Goal: Navigation & Orientation: Find specific page/section

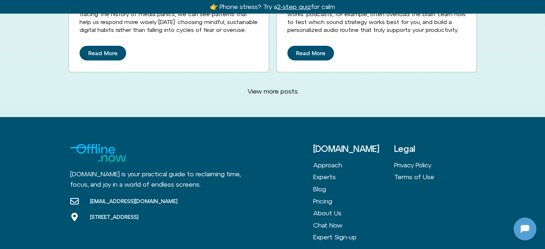
scroll to position [2019, 0]
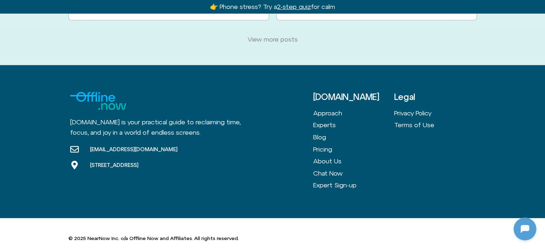
click at [278, 35] on span "View more posts" at bounding box center [273, 39] width 50 height 8
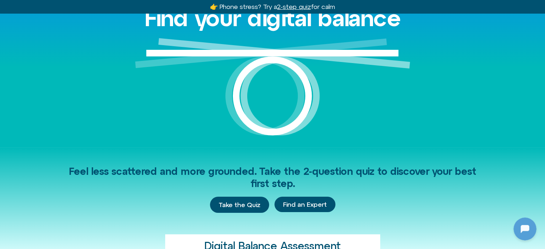
scroll to position [0, 0]
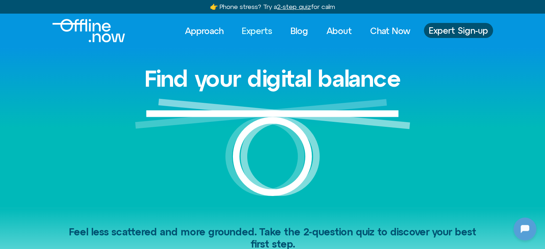
click at [254, 29] on link "Experts" at bounding box center [256, 31] width 43 height 16
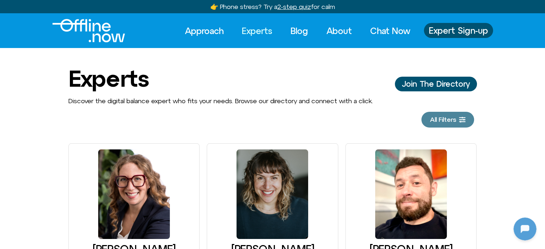
click at [455, 121] on span "All Filters" at bounding box center [443, 119] width 26 height 7
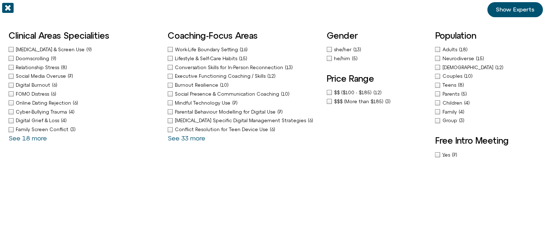
click at [334, 48] on span "she/her" at bounding box center [343, 49] width 19 height 5
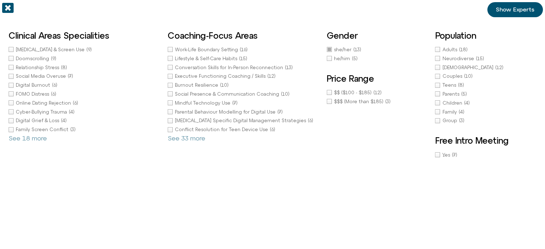
click at [518, 14] on link "Show Experts" at bounding box center [515, 9] width 56 height 15
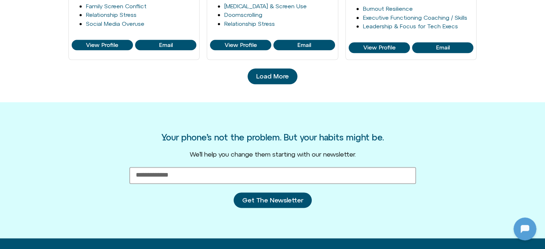
scroll to position [752, 0]
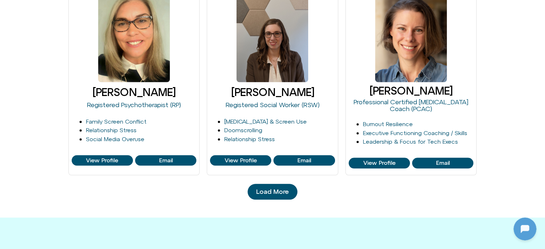
click at [272, 188] on span "Load More" at bounding box center [272, 191] width 33 height 7
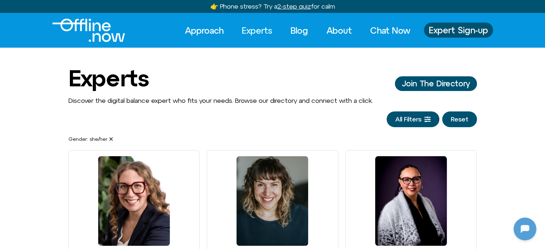
scroll to position [0, 0]
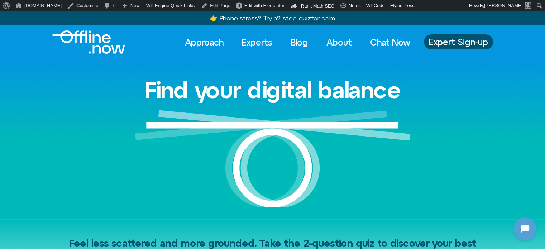
click at [340, 44] on link "About" at bounding box center [339, 42] width 38 height 16
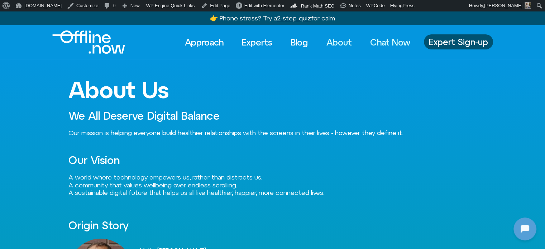
click at [391, 41] on link "Chat Now" at bounding box center [390, 42] width 53 height 16
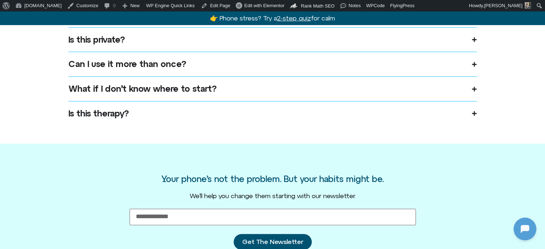
click at [395, 76] on summary "Can I use it more than once?" at bounding box center [272, 64] width 408 height 25
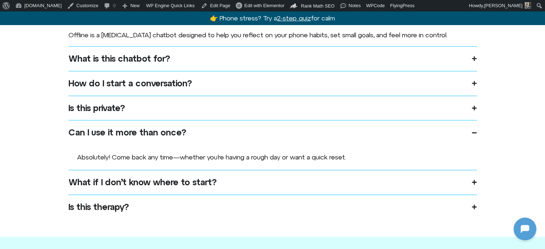
scroll to position [501, 0]
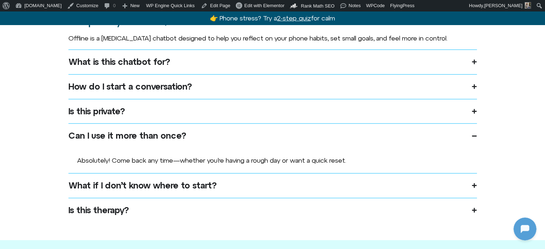
click at [407, 94] on summary "How do I start a conversation?" at bounding box center [272, 86] width 408 height 25
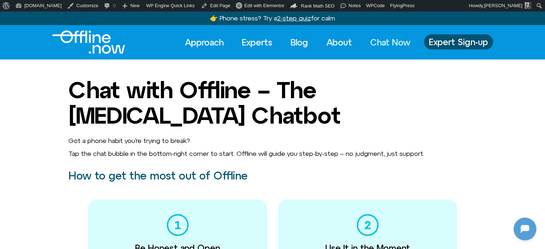
scroll to position [0, 0]
click at [259, 45] on link "Experts" at bounding box center [256, 42] width 43 height 16
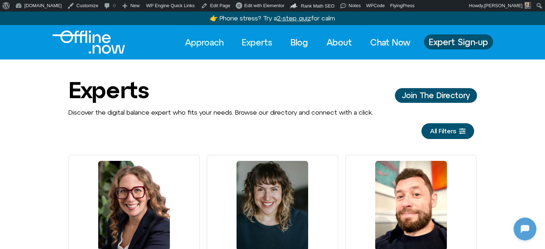
click at [191, 39] on link "Approach" at bounding box center [204, 42] width 52 height 16
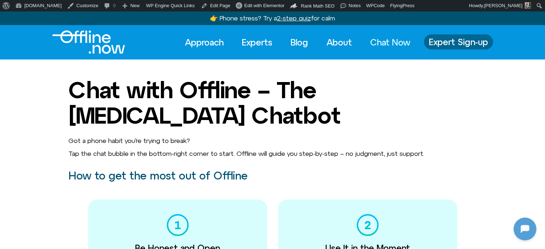
click at [439, 36] on link "Expert Sign-up" at bounding box center [458, 41] width 69 height 15
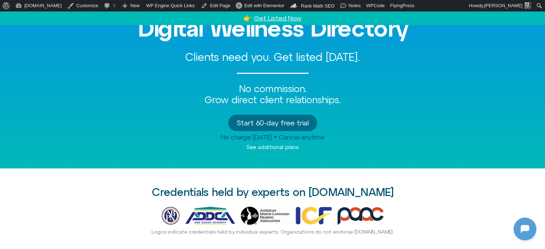
scroll to position [72, 0]
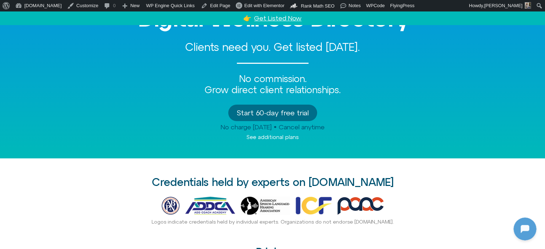
click at [264, 116] on span "Start 60-day free trial" at bounding box center [273, 113] width 72 height 8
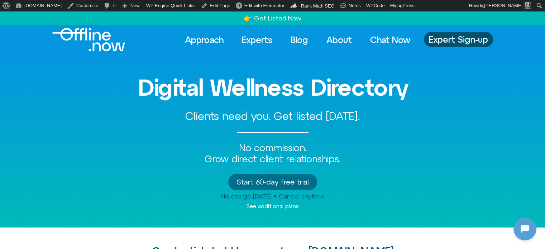
scroll to position [0, 0]
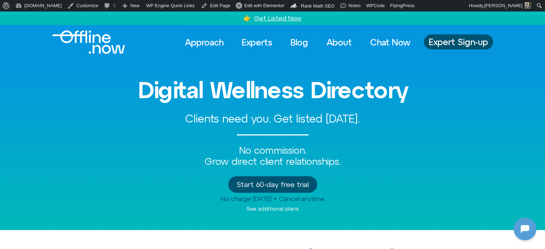
click at [113, 36] on img "Logo" at bounding box center [88, 41] width 73 height 23
